Goal: Check status: Check status

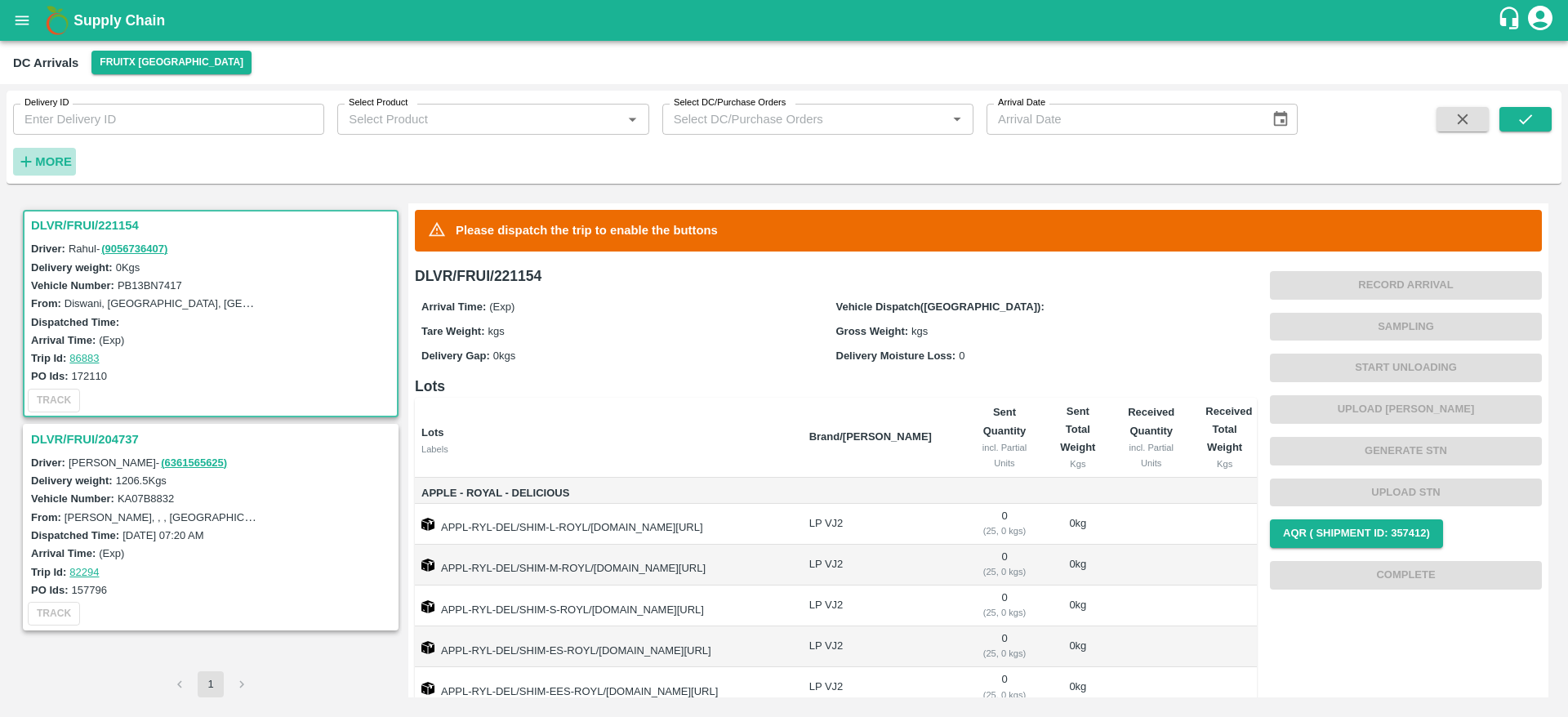
click at [51, 168] on h6 "More" at bounding box center [53, 162] width 37 height 21
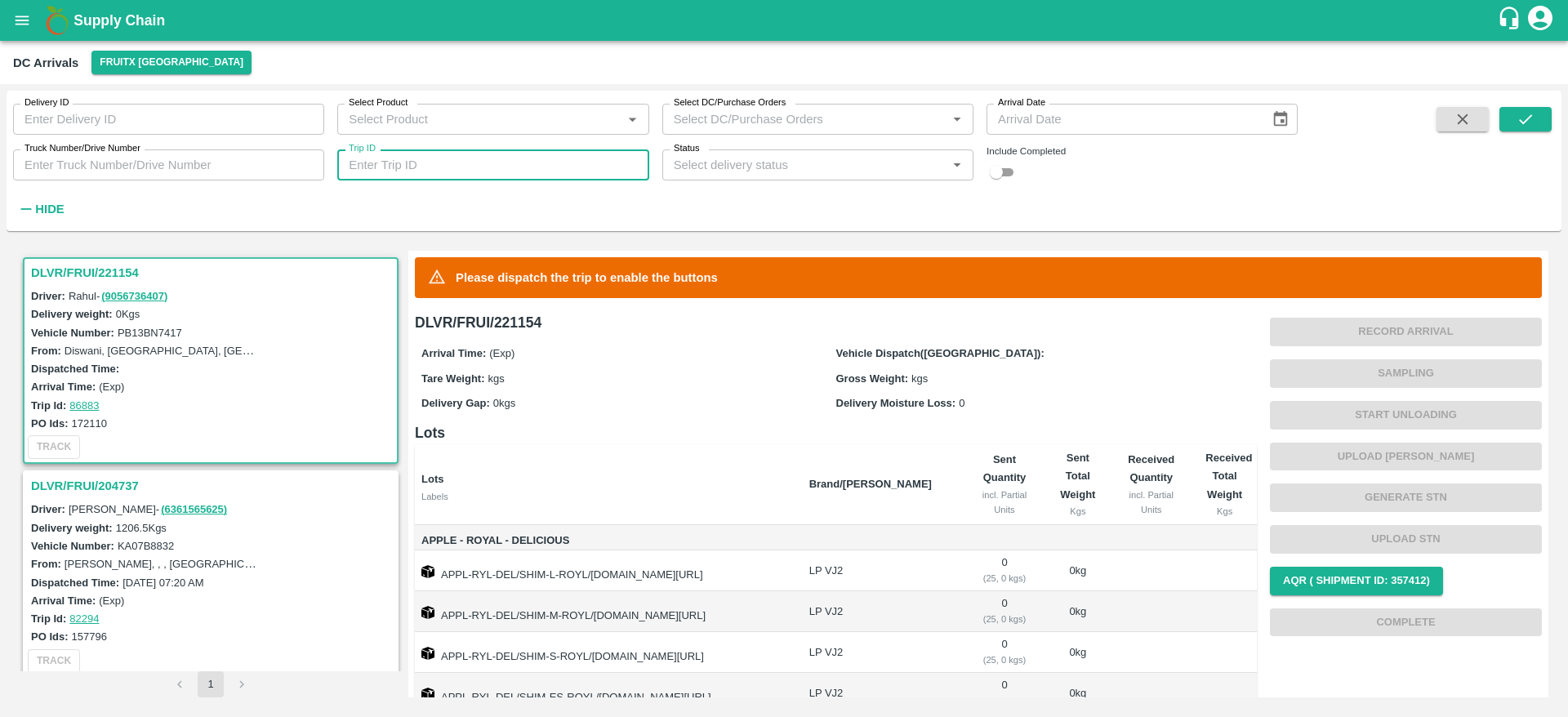
click at [498, 173] on input "Trip ID" at bounding box center [492, 165] width 311 height 31
paste input "86750"
type input "86750"
click at [1015, 168] on input "checkbox" at bounding box center [996, 172] width 59 height 19
checkbox input "true"
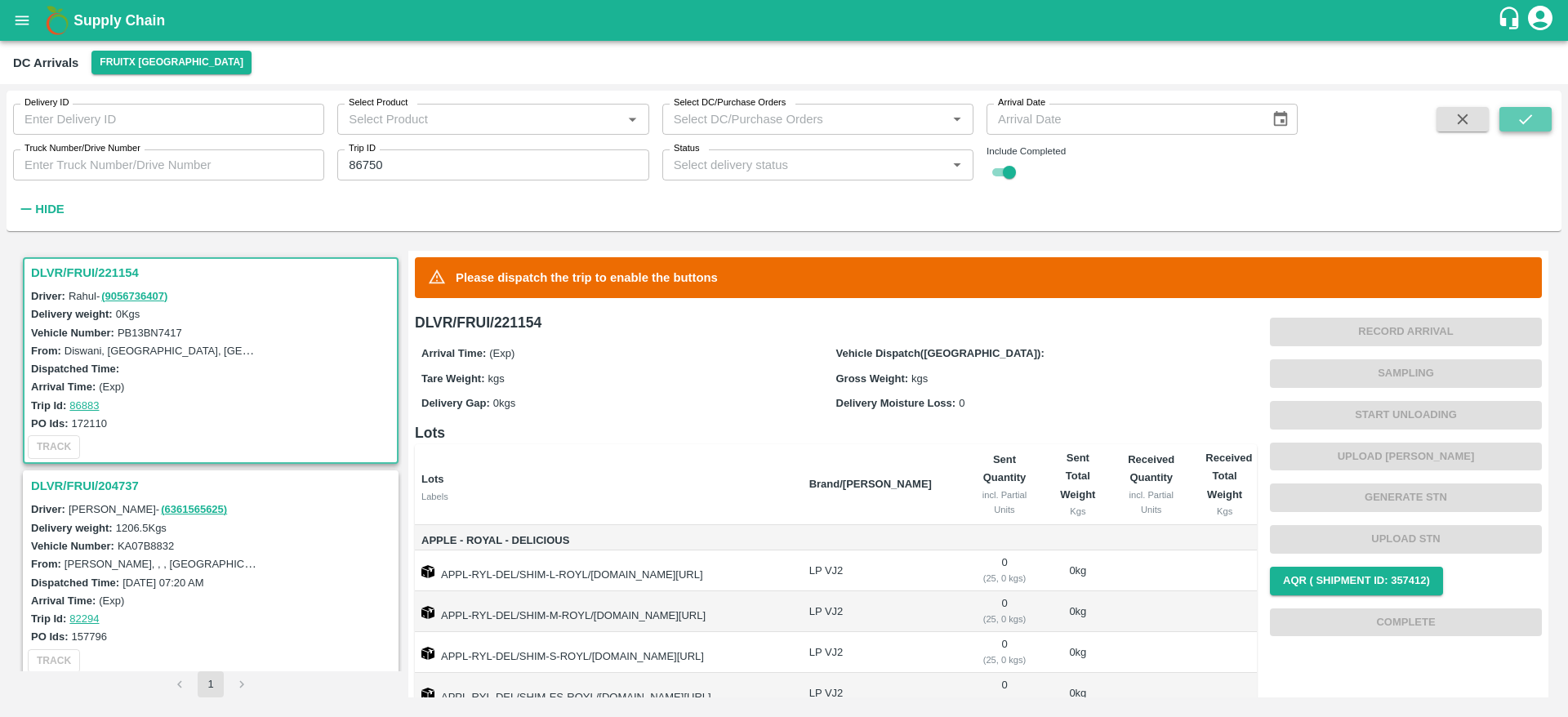
click at [1502, 117] on button "submit" at bounding box center [1526, 118] width 52 height 24
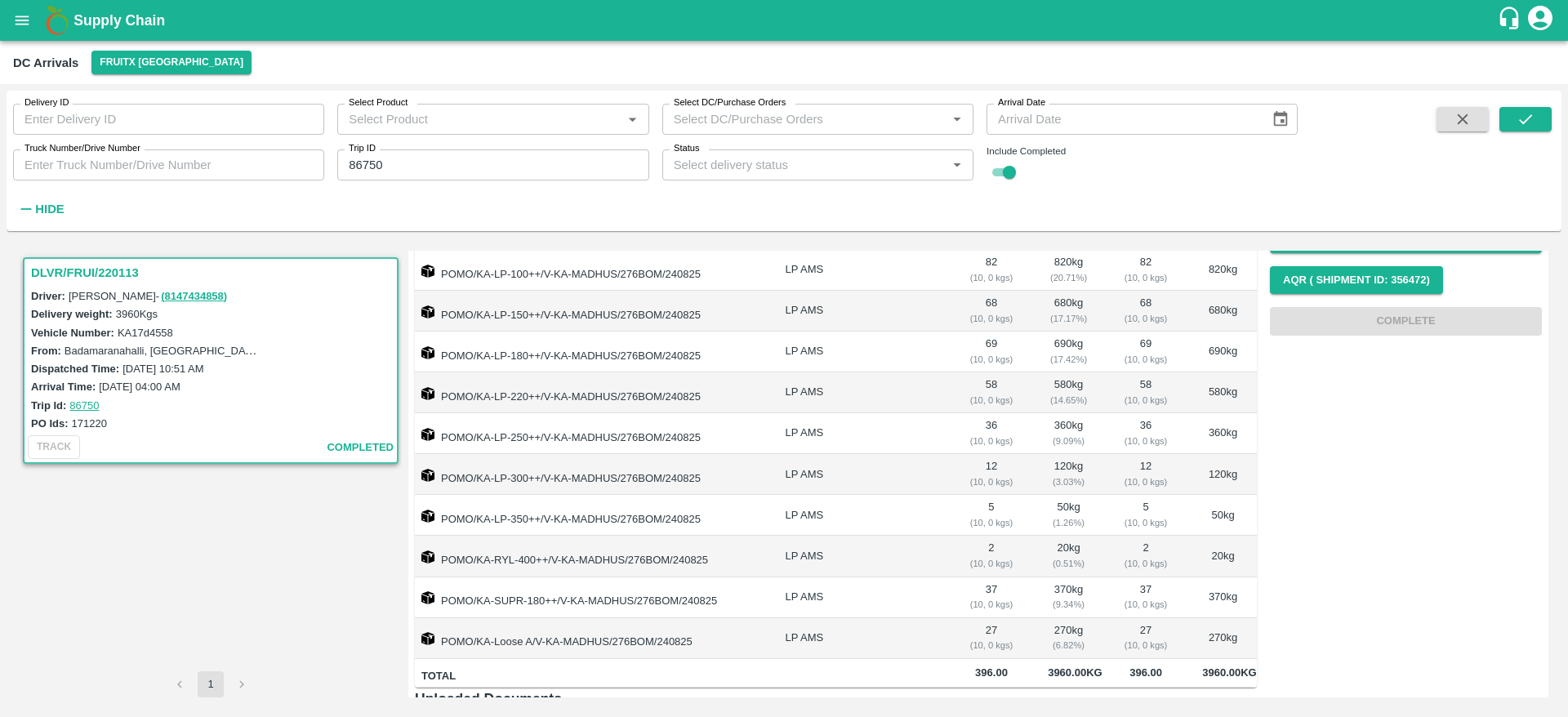
scroll to position [401, 0]
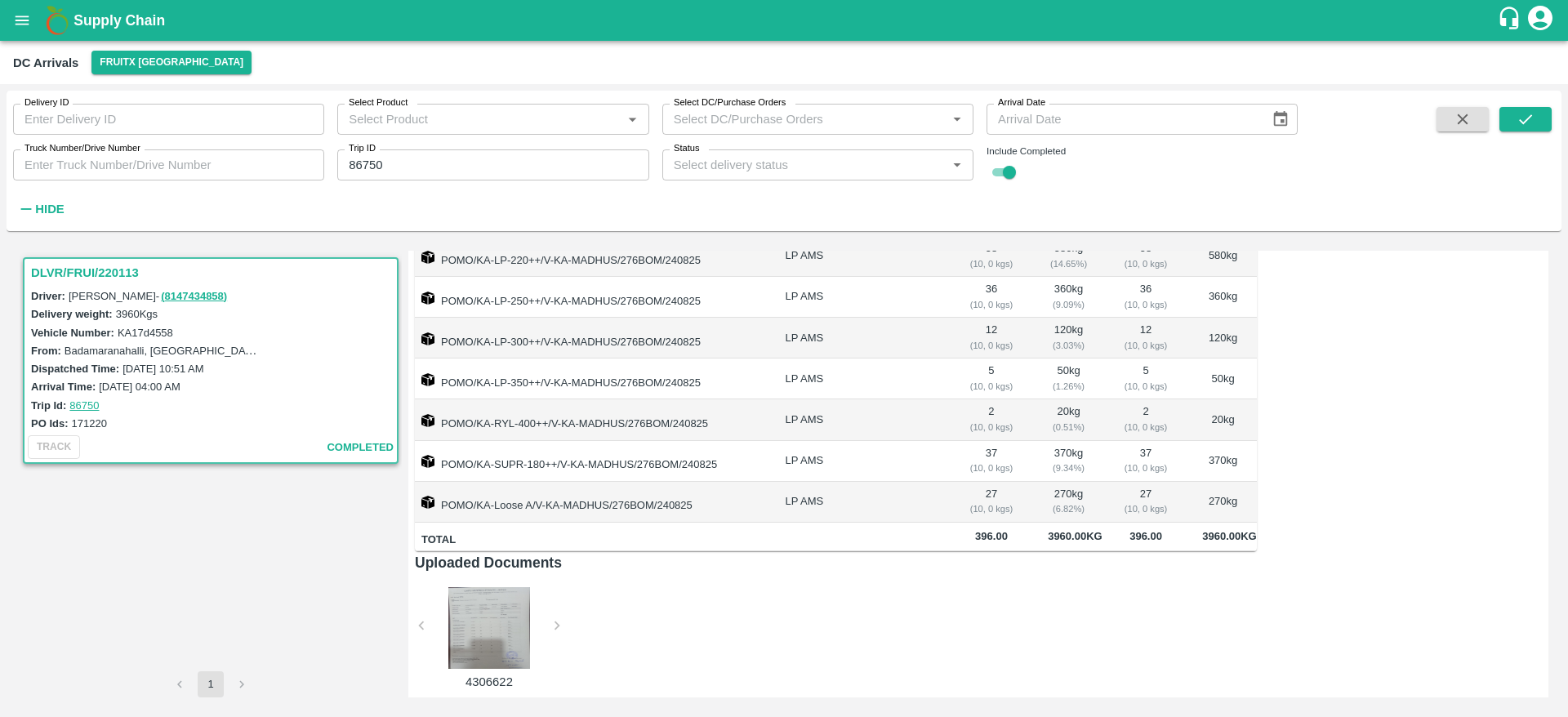
click at [488, 633] on div at bounding box center [489, 627] width 122 height 82
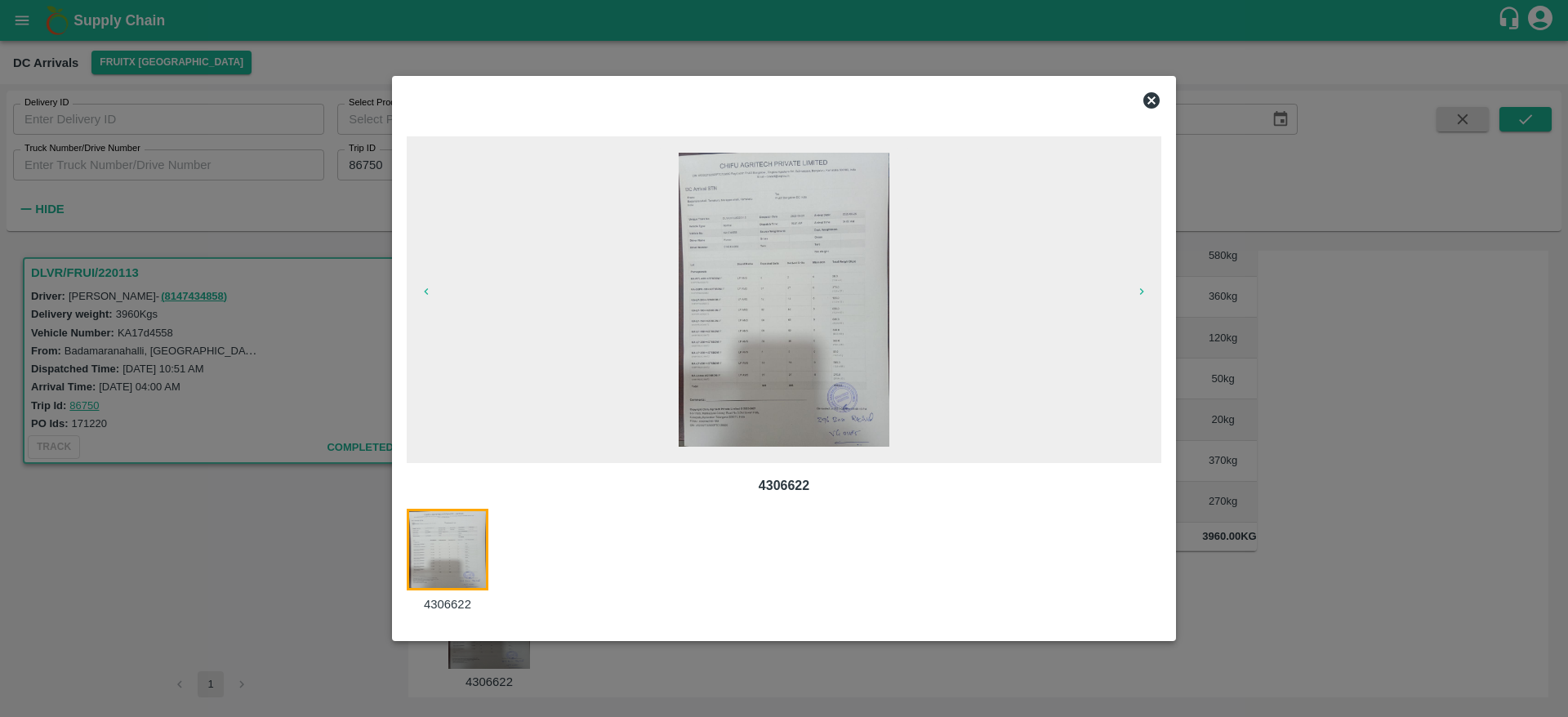
click at [813, 352] on img at bounding box center [784, 299] width 211 height 294
click at [1149, 100] on icon at bounding box center [1151, 100] width 16 height 16
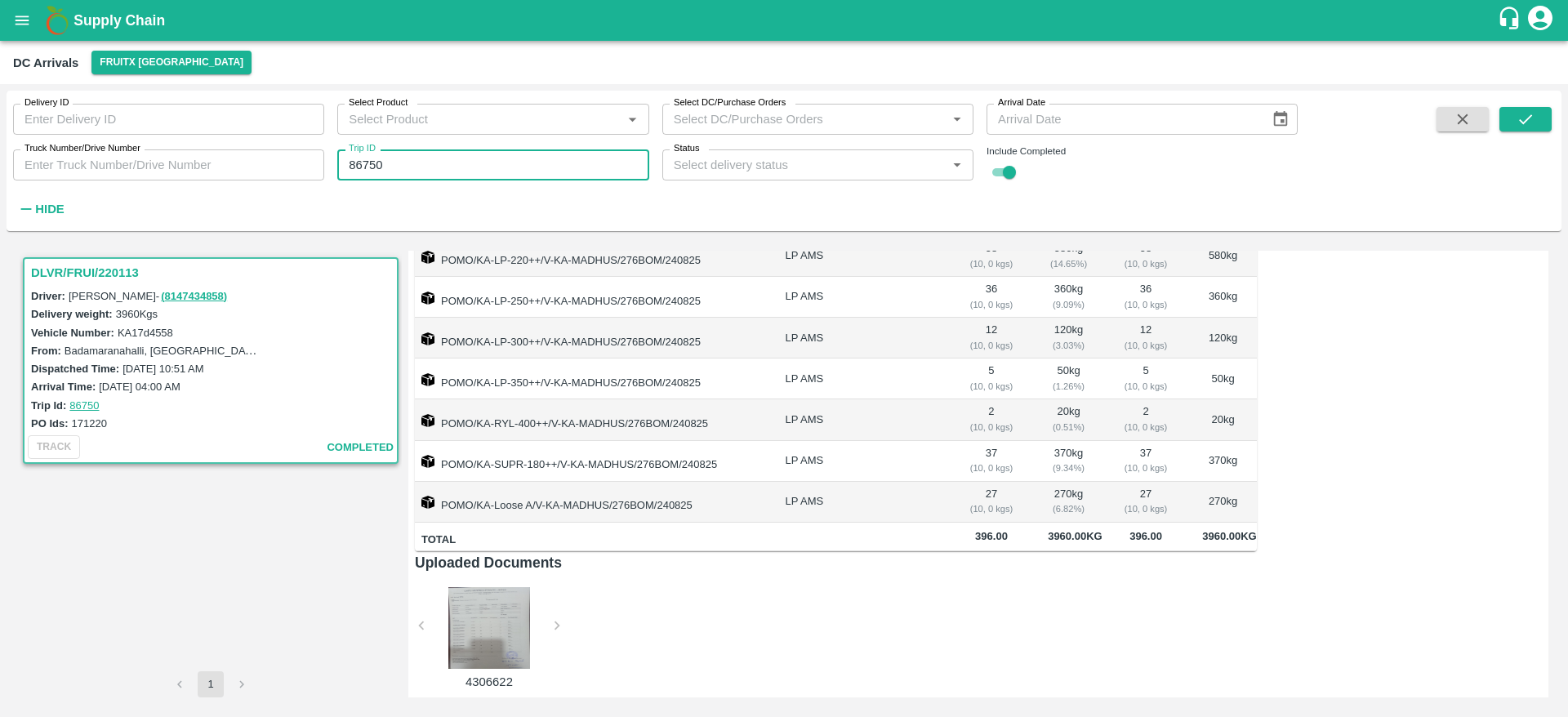
click at [473, 156] on input "86750" at bounding box center [492, 165] width 311 height 31
paste input "text"
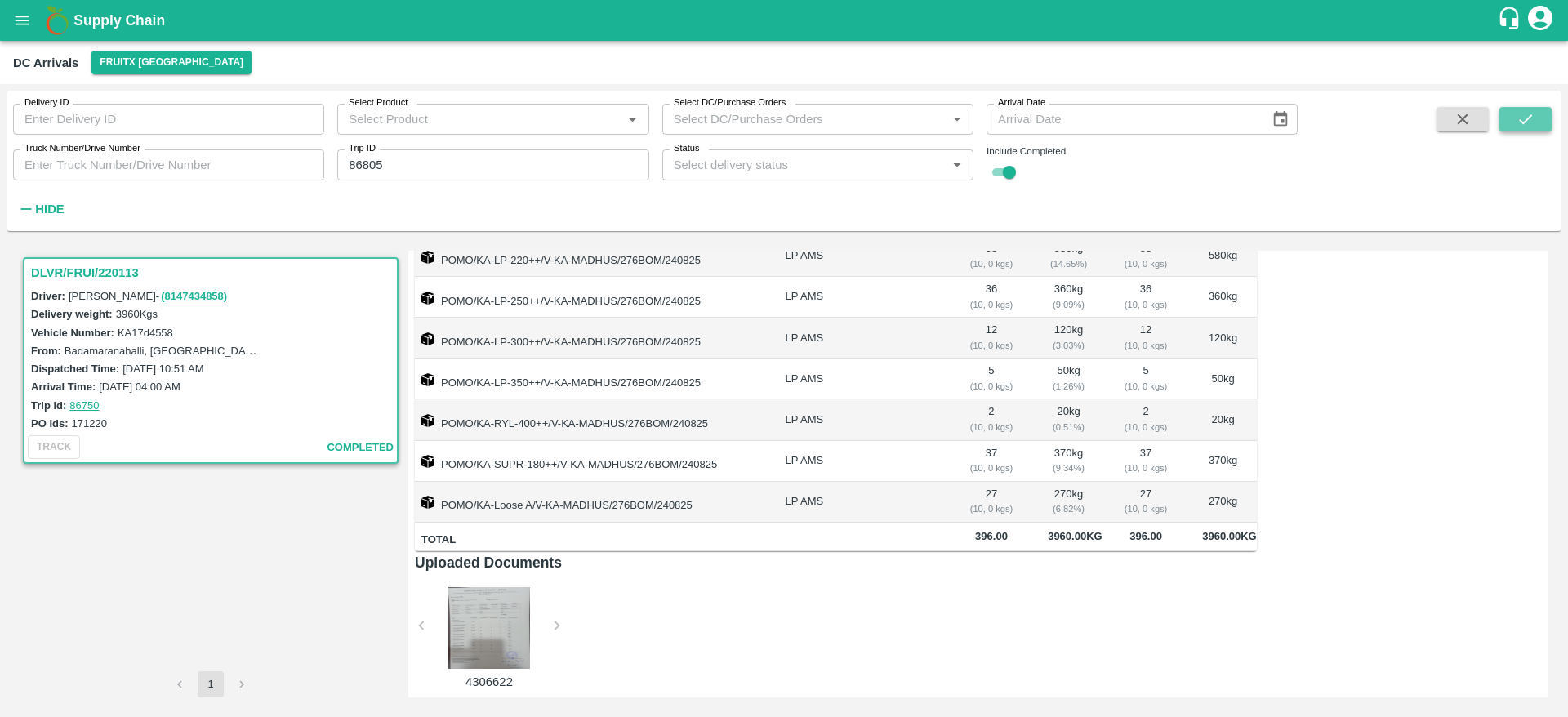
click at [1527, 124] on icon "submit" at bounding box center [1526, 119] width 18 height 18
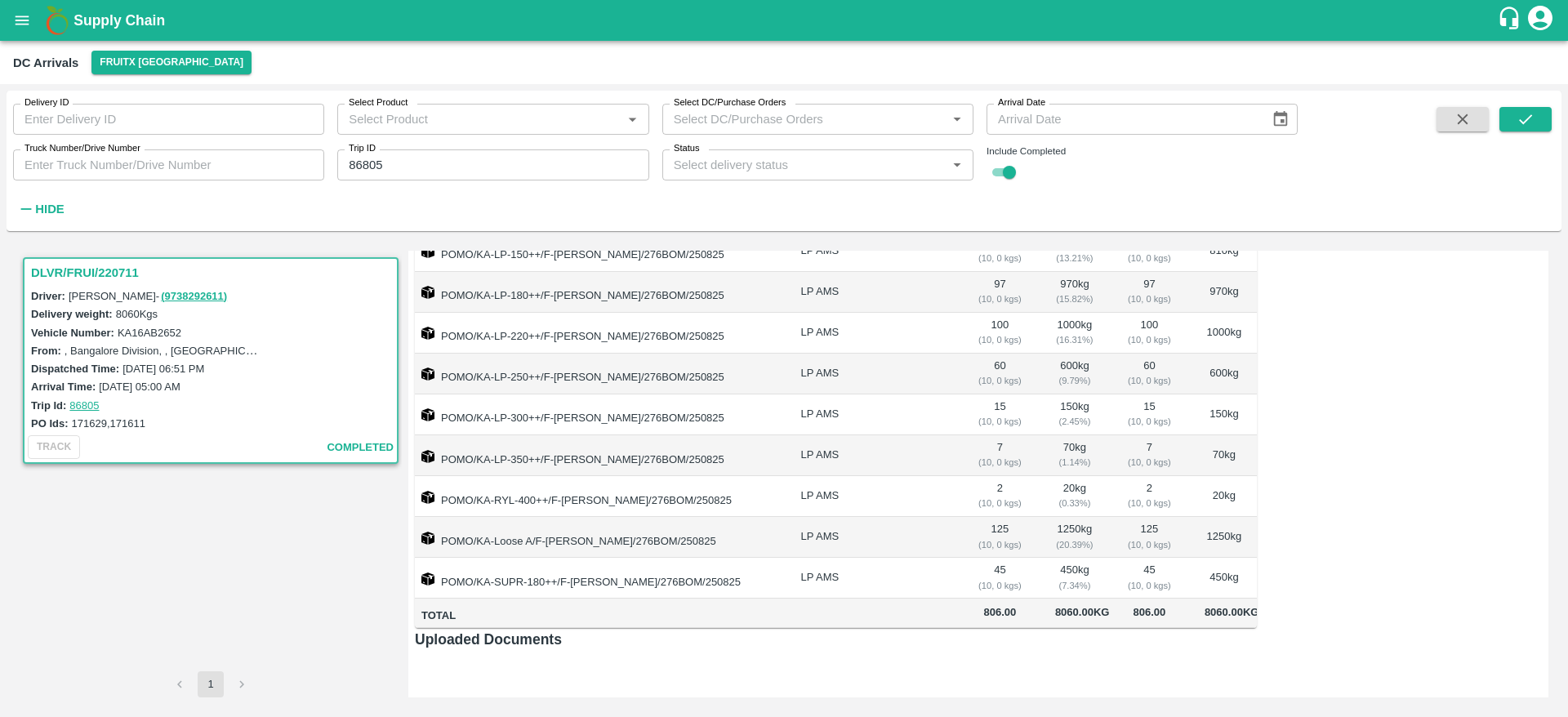
scroll to position [693, 0]
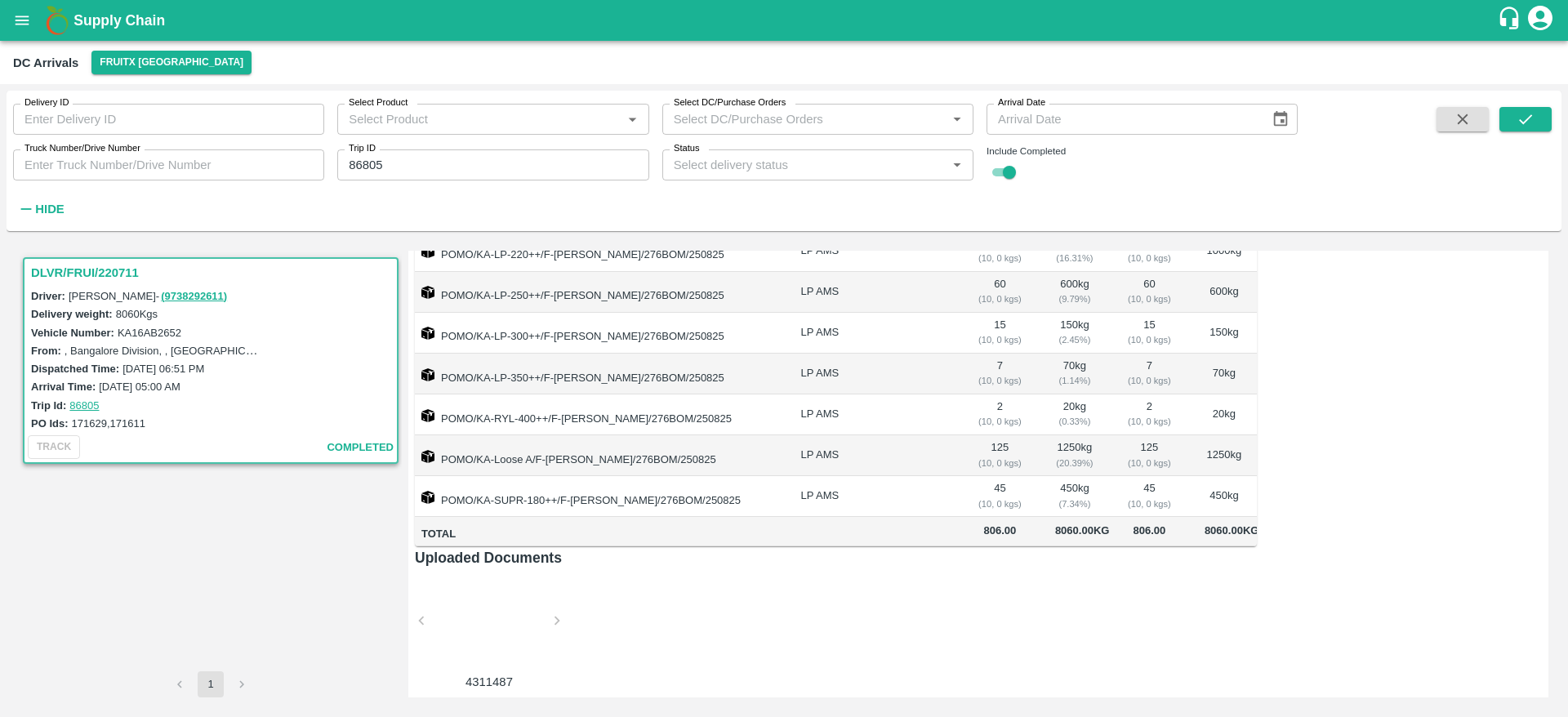
click at [496, 609] on div at bounding box center [489, 626] width 122 height 87
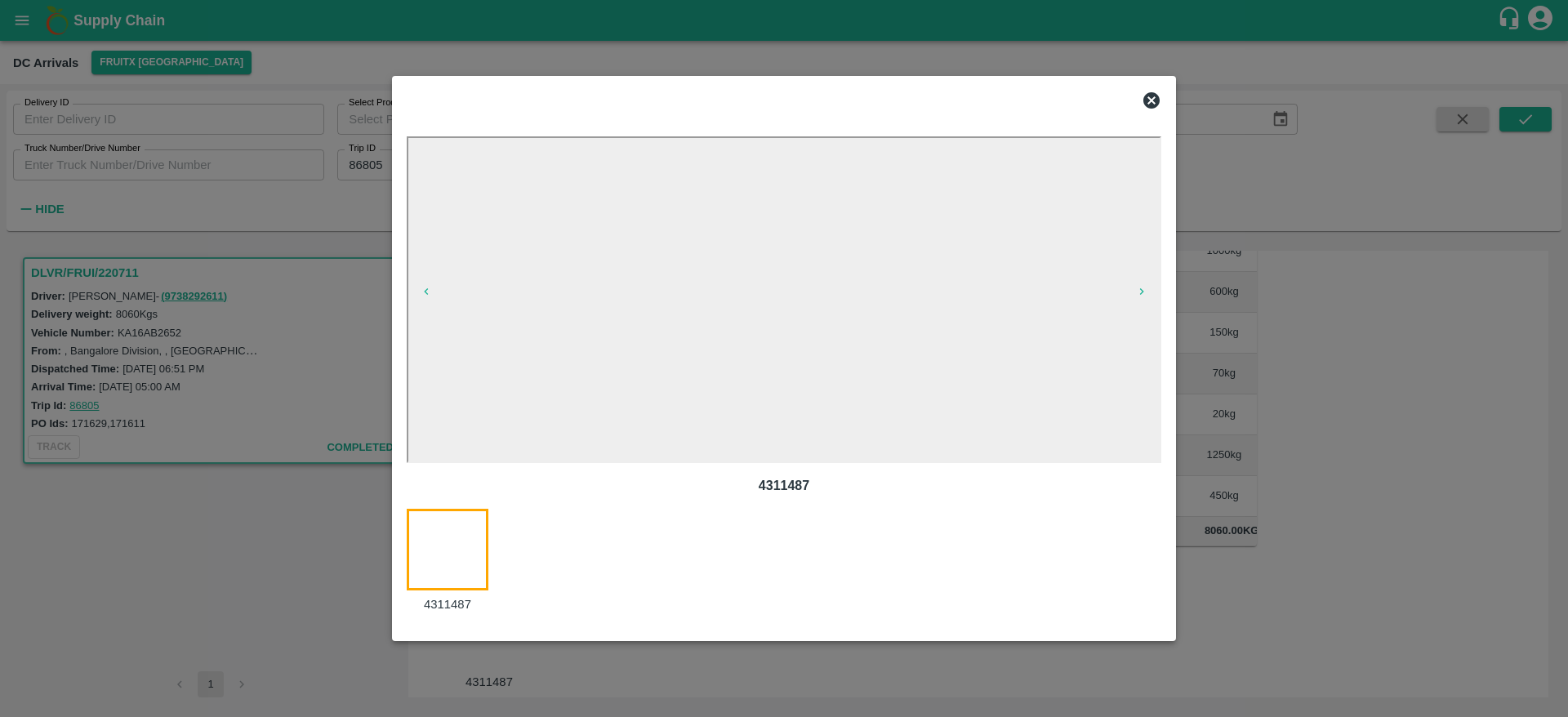
click at [1153, 101] on icon at bounding box center [1151, 100] width 19 height 19
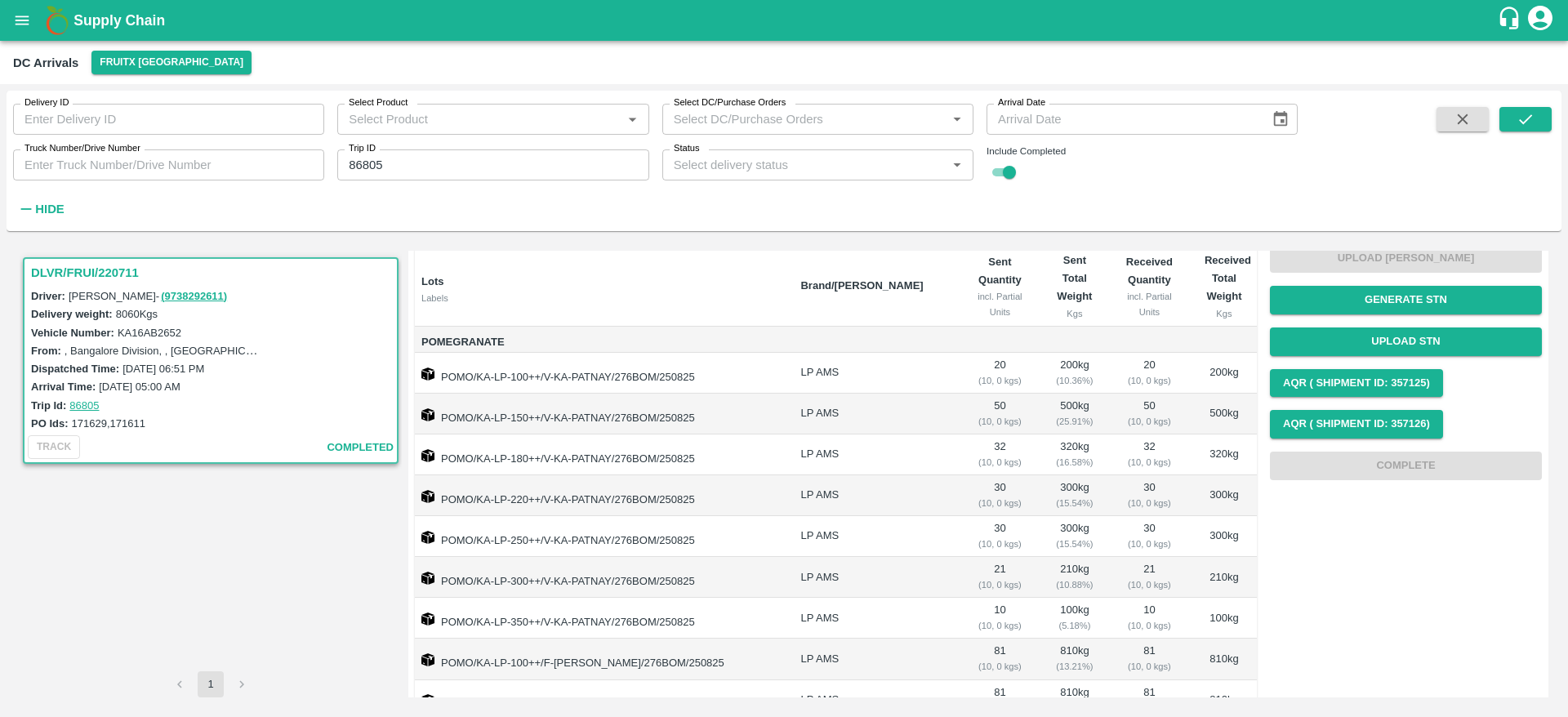
scroll to position [0, 0]
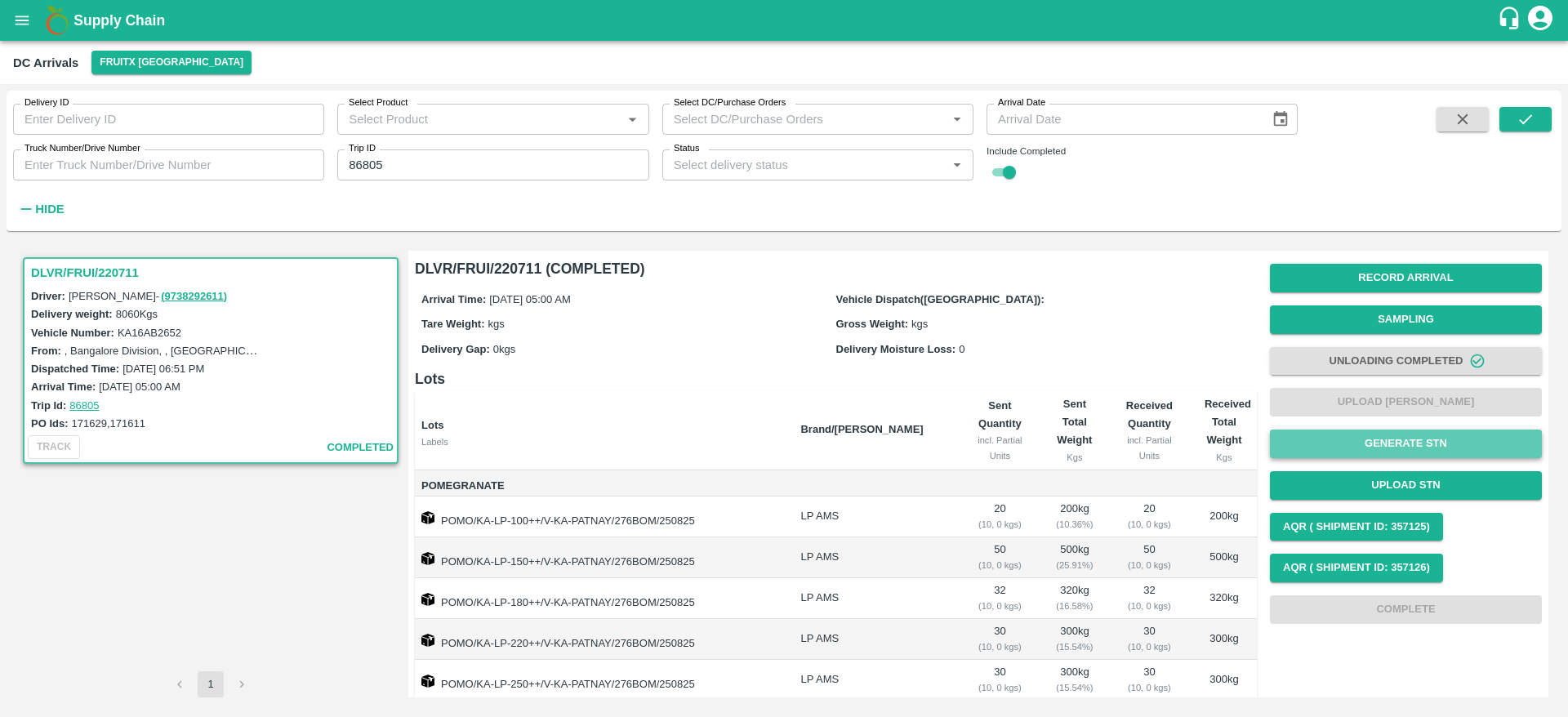
click at [1422, 452] on button "Generate STN" at bounding box center [1405, 444] width 272 height 29
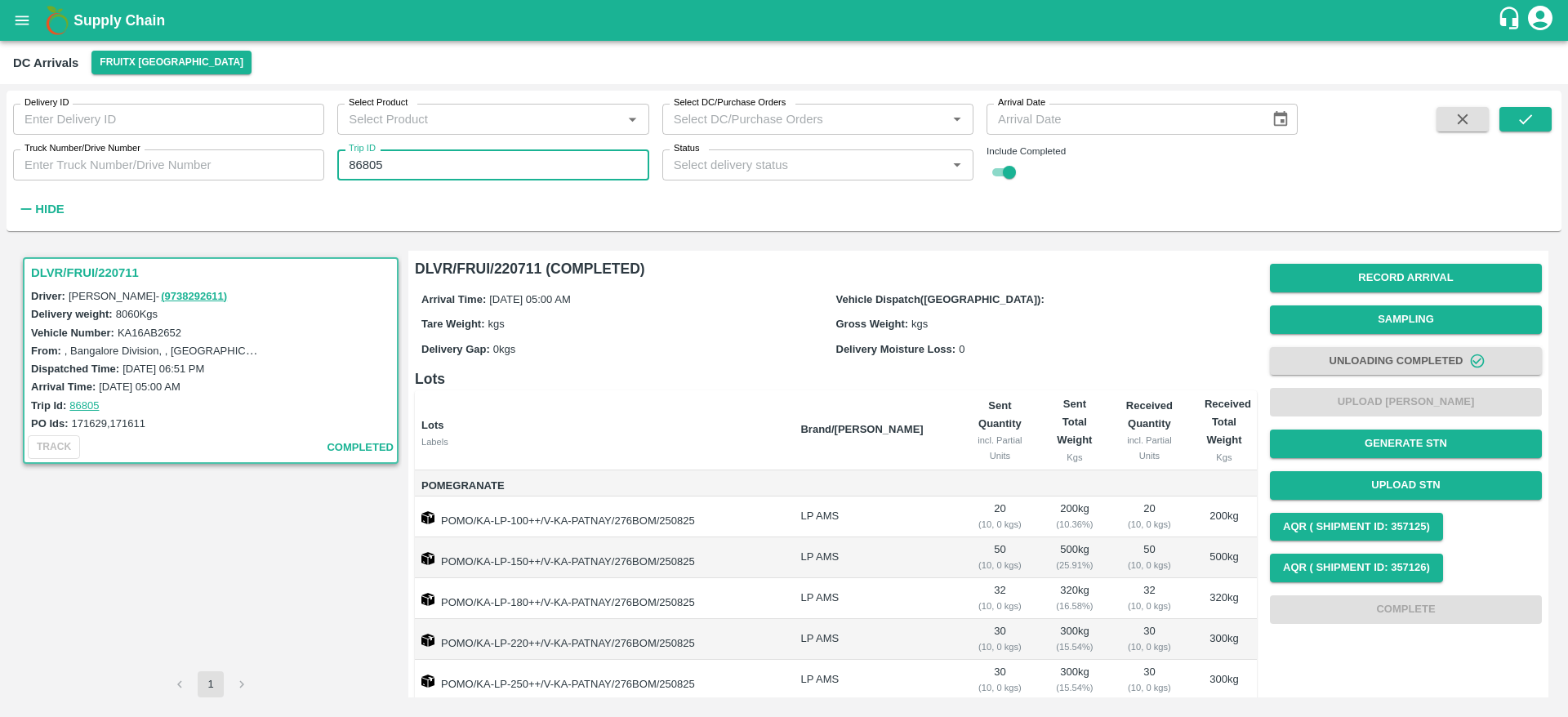
click at [411, 157] on input "86805" at bounding box center [492, 165] width 311 height 31
paste input "text"
type input "86722"
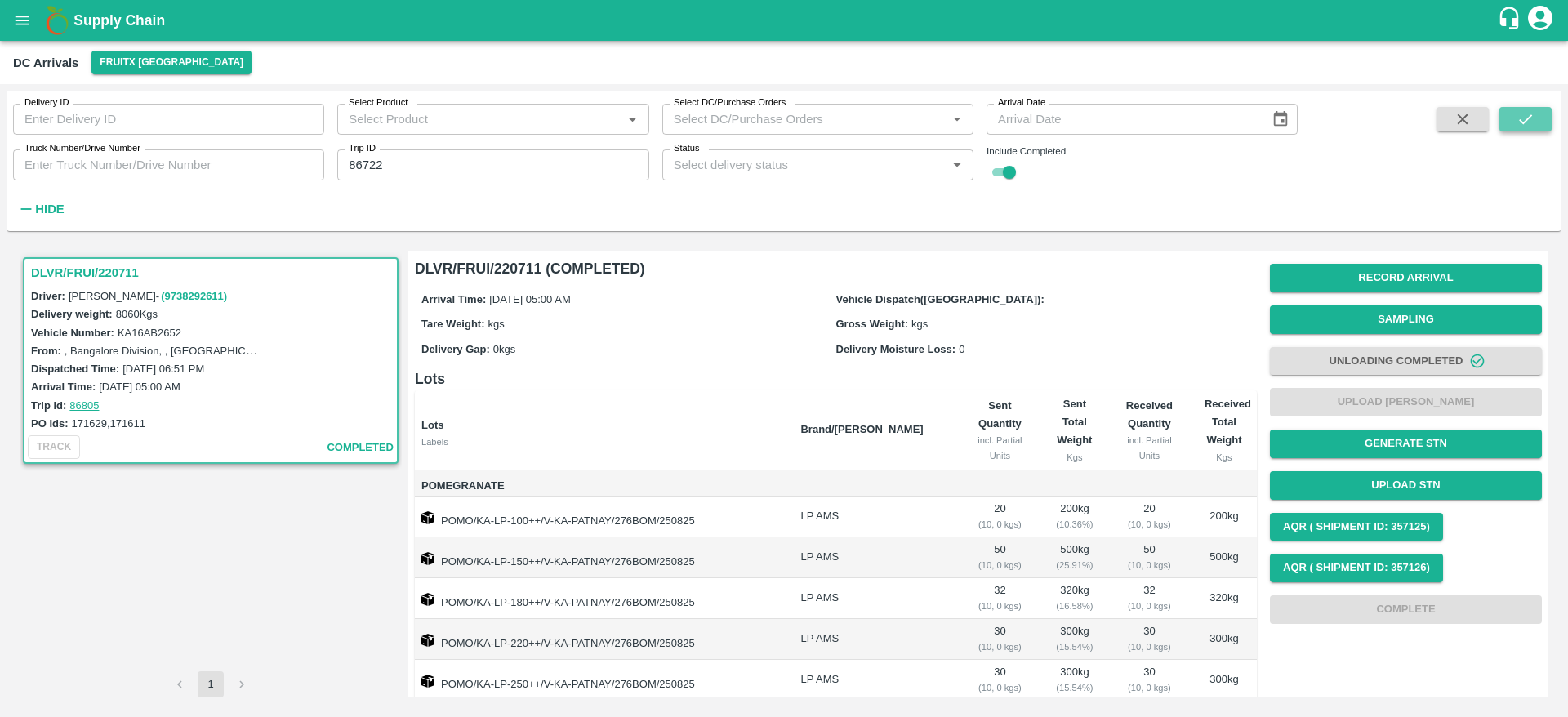
click at [1515, 111] on button "submit" at bounding box center [1526, 118] width 52 height 24
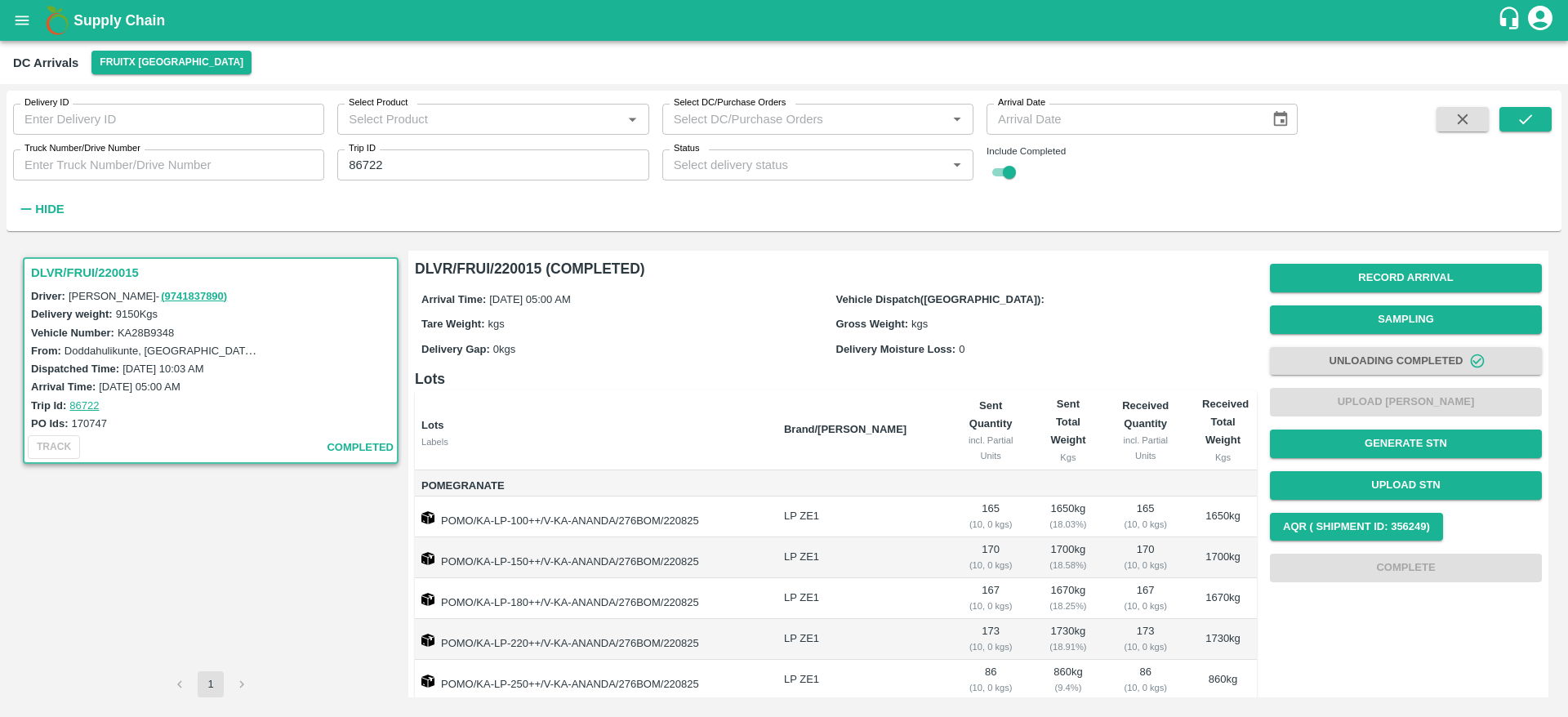
click at [1458, 424] on div "Record Arrival Sampling Unloading Completed Upload Tare Weight Generate STN Upl…" at bounding box center [1405, 423] width 272 height 331
click at [1449, 436] on button "Generate STN" at bounding box center [1405, 444] width 272 height 29
